Goal: Navigation & Orientation: Go to known website

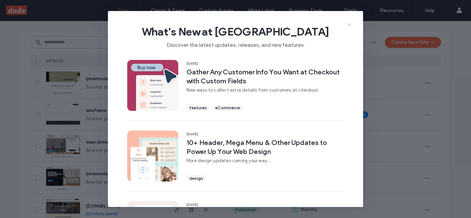
click at [349, 26] on icon at bounding box center [350, 25] width 6 height 6
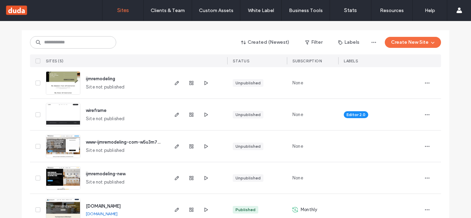
click at [115, 214] on link "[DOMAIN_NAME]" at bounding box center [102, 213] width 32 height 5
